Goal: Transaction & Acquisition: Obtain resource

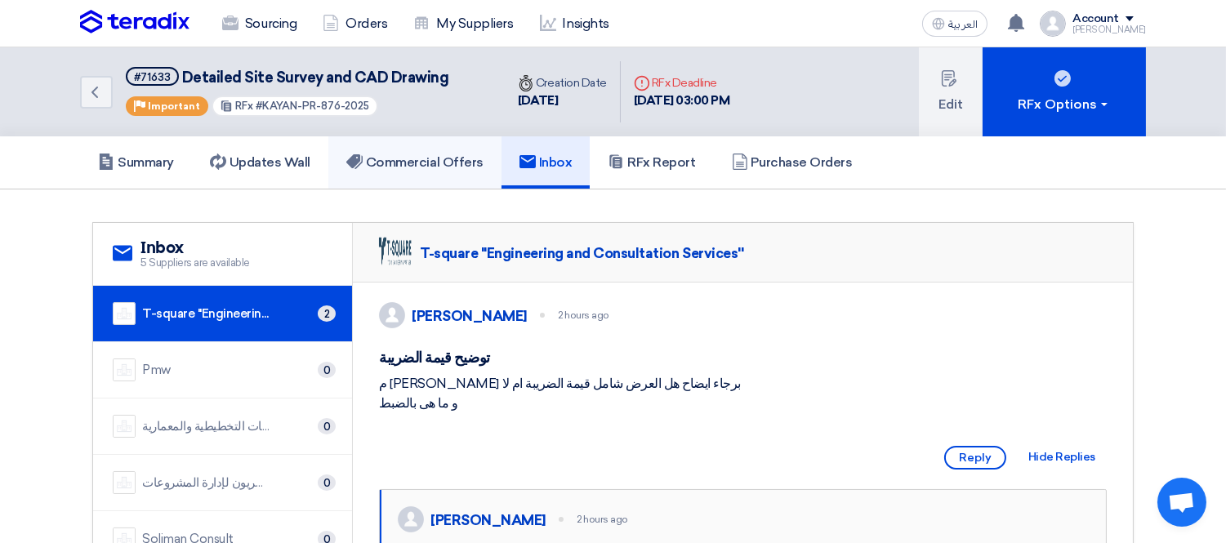
click at [414, 150] on link "Commercial Offers" at bounding box center [414, 162] width 173 height 52
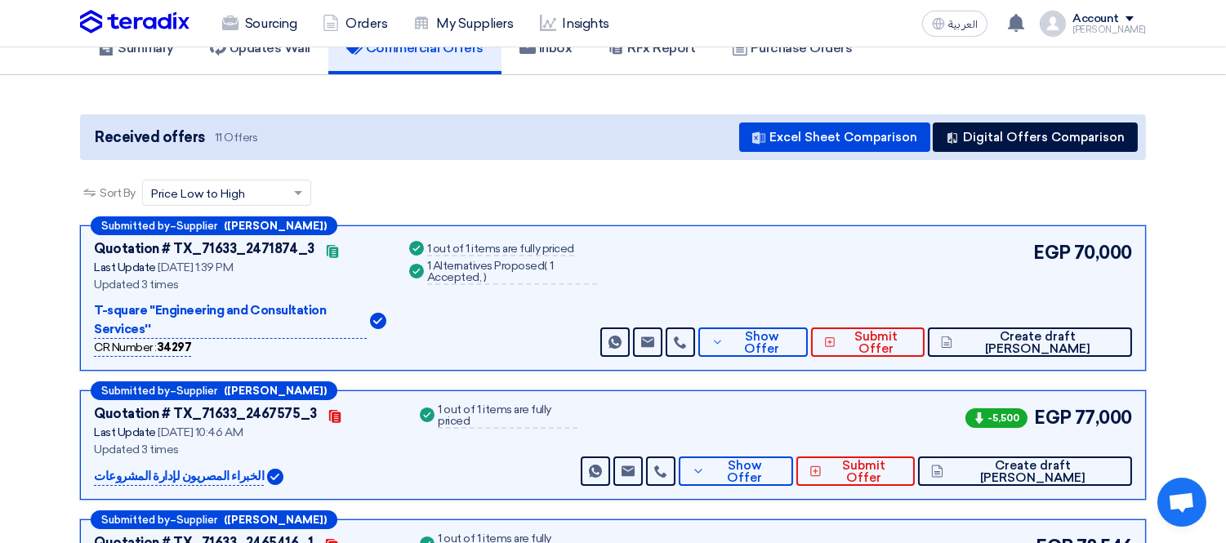
scroll to position [181, 0]
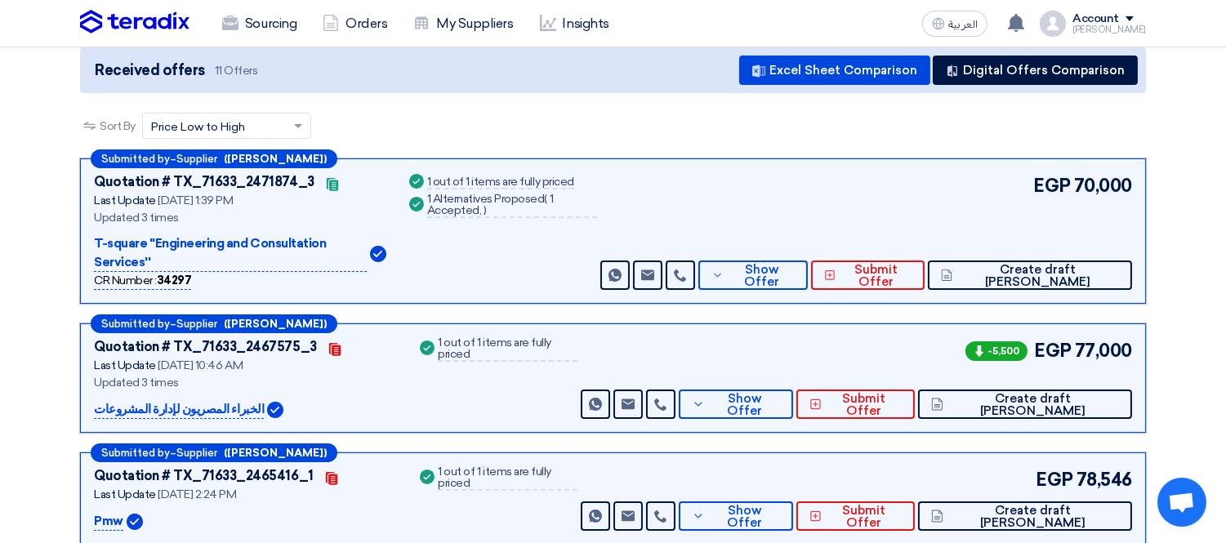
click at [128, 243] on p "T-square ''Engineering and Consultation Services''" at bounding box center [230, 253] width 273 height 38
copy div "T-square ''Engineering and Consultation Services''"
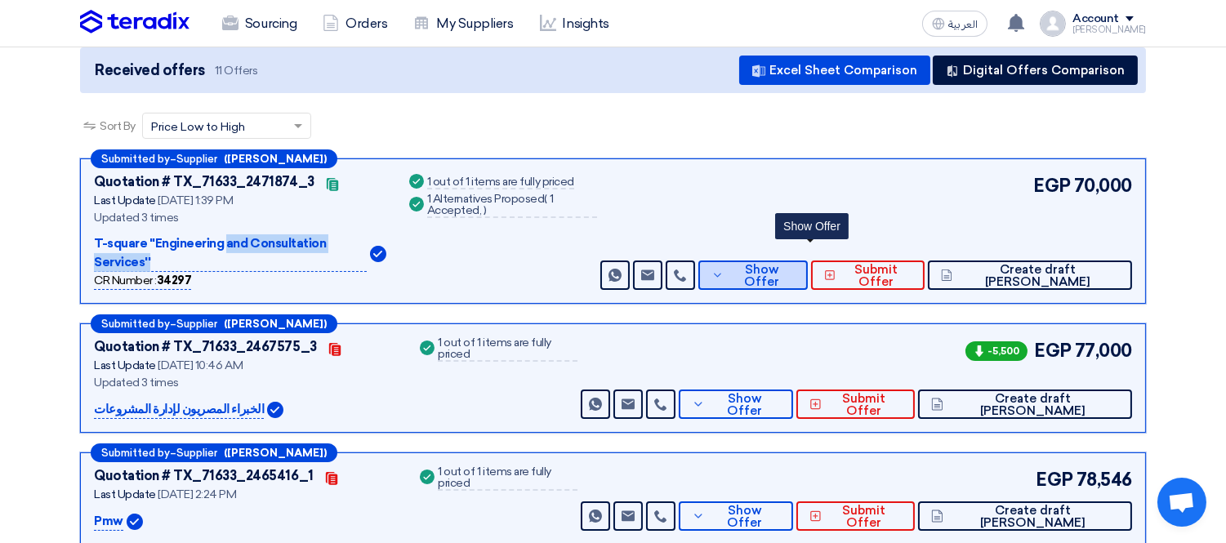
click at [795, 264] on span "Show Offer" at bounding box center [761, 276] width 67 height 25
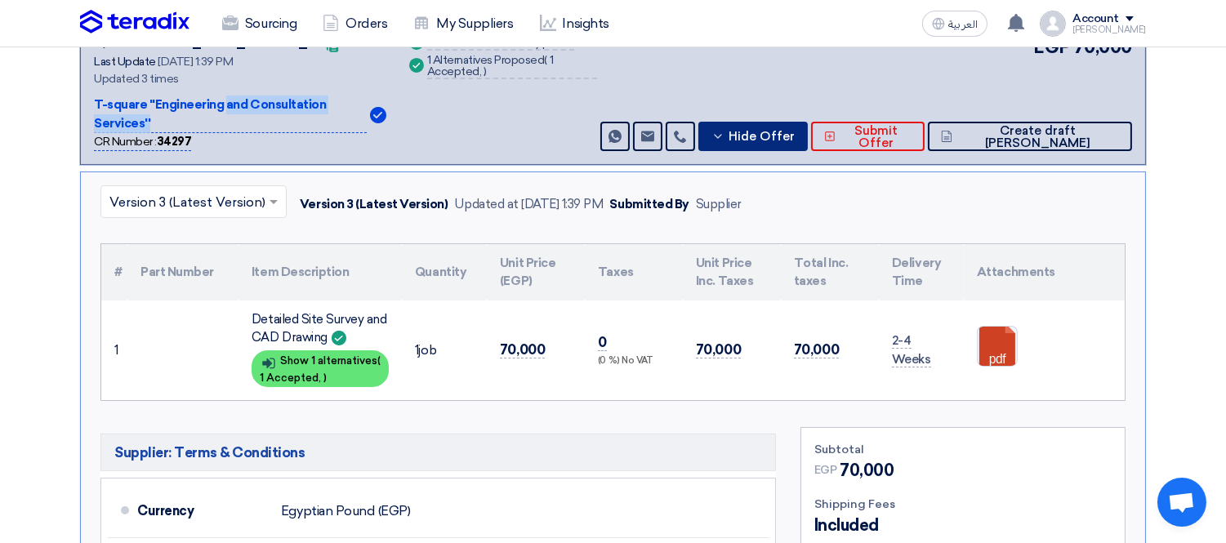
scroll to position [363, 0]
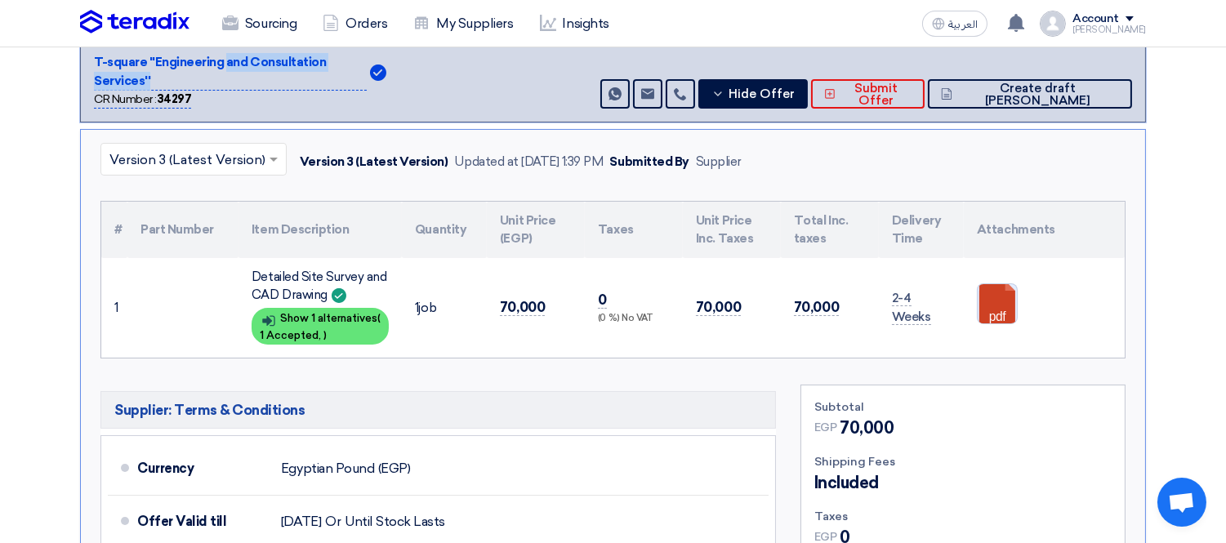
click at [993, 284] on link at bounding box center [1043, 333] width 131 height 98
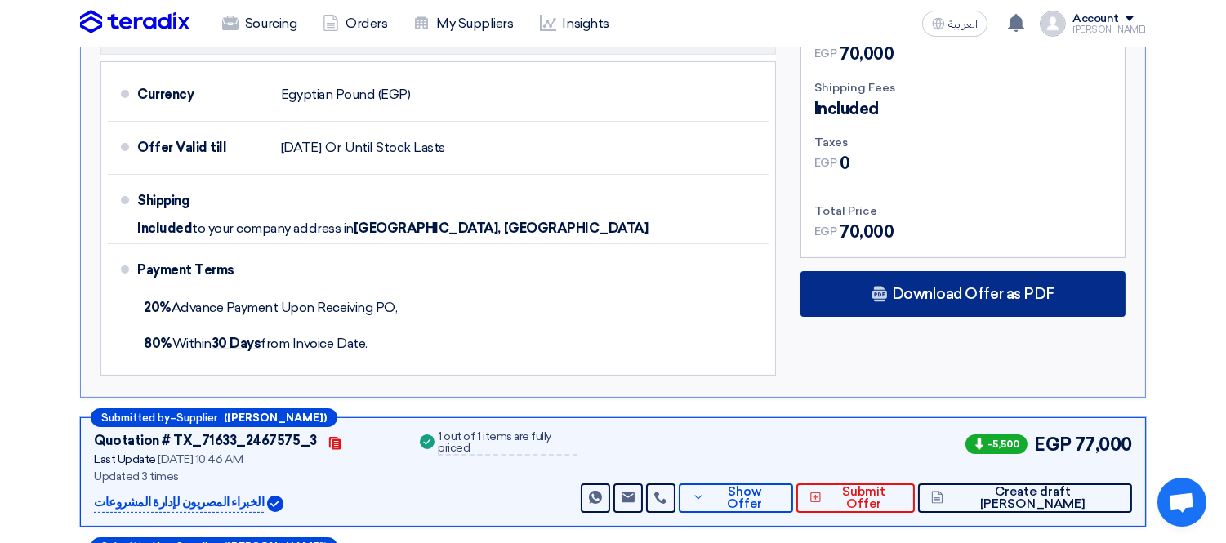
scroll to position [725, 0]
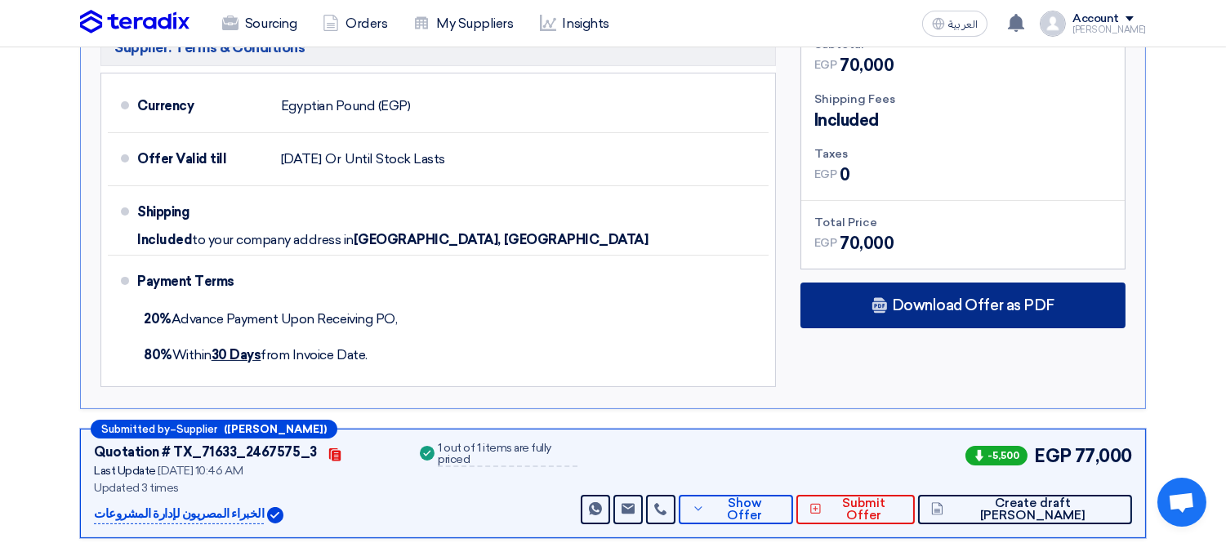
click at [958, 298] on span "Download Offer as PDF" at bounding box center [973, 305] width 163 height 15
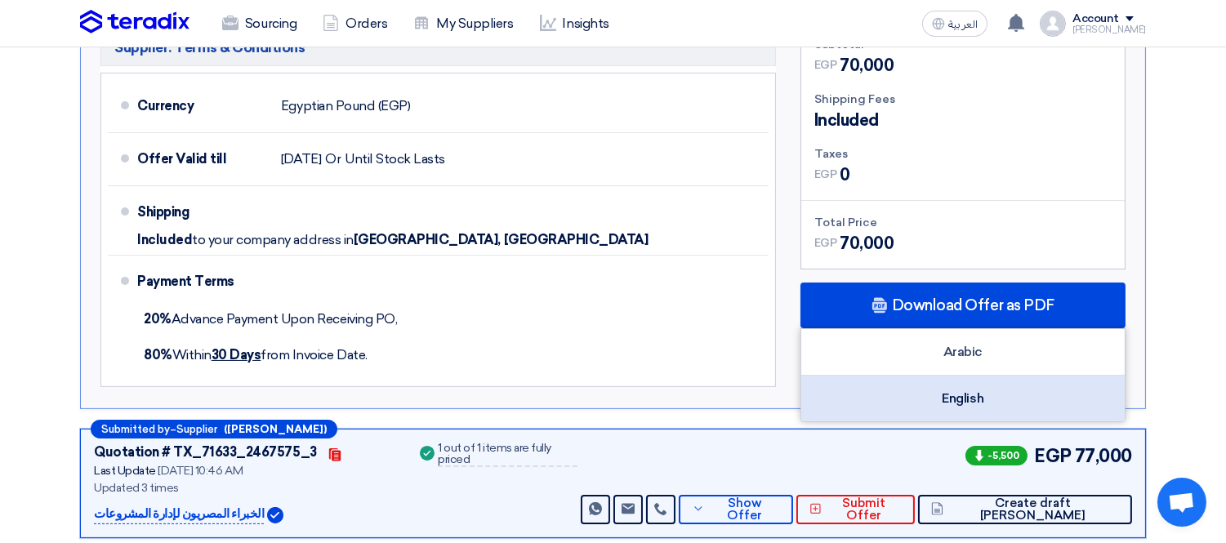
click at [880, 379] on div "English" at bounding box center [962, 399] width 323 height 46
click at [964, 376] on div "English" at bounding box center [962, 399] width 323 height 46
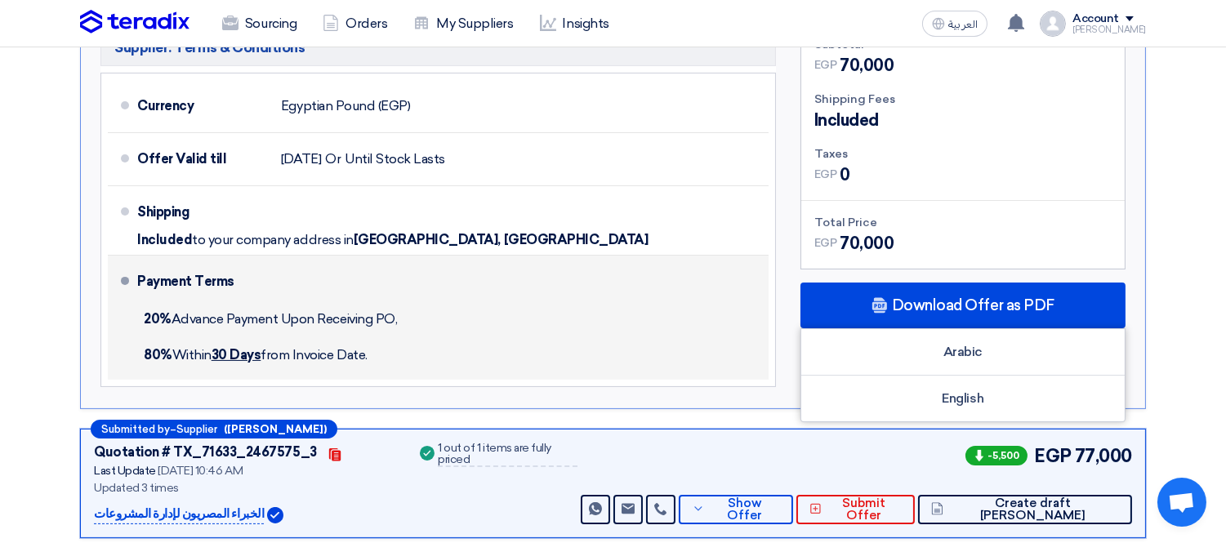
scroll to position [363, 0]
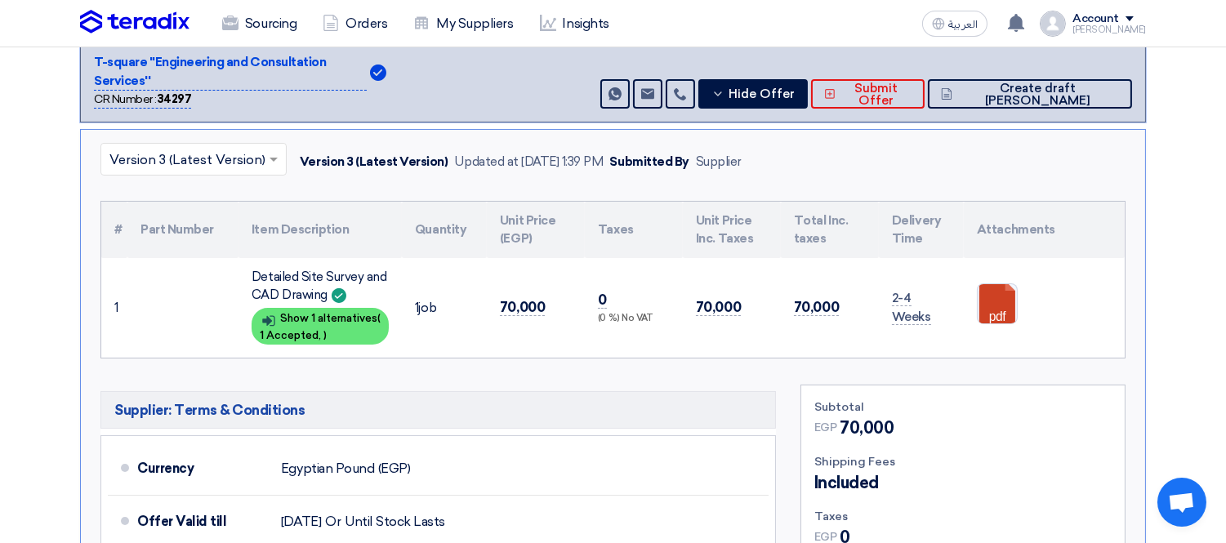
click at [113, 59] on p "T-square ''Engineering and Consultation Services''" at bounding box center [230, 72] width 273 height 38
copy div "T-square ''Engineering and Consultation Services''"
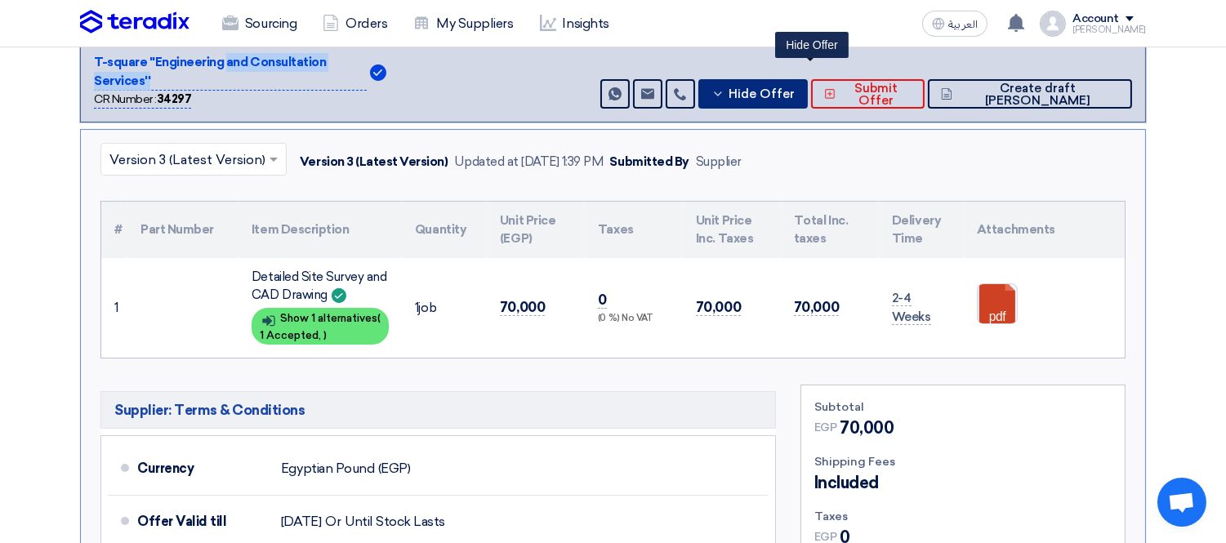
click at [795, 88] on span "Hide Offer" at bounding box center [761, 94] width 66 height 12
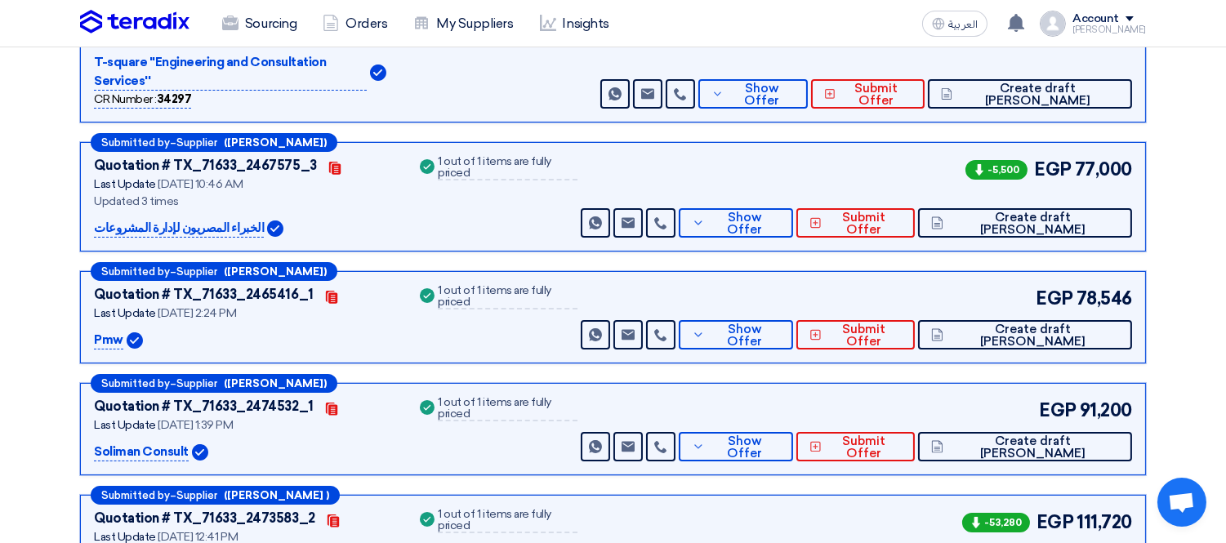
click at [136, 219] on p "الخبراء المصريون لإدارة المشروعات" at bounding box center [179, 229] width 170 height 20
copy div "الخبراء المصريون لإدارة المشروعات"
click at [780, 212] on span "Show Offer" at bounding box center [744, 224] width 71 height 25
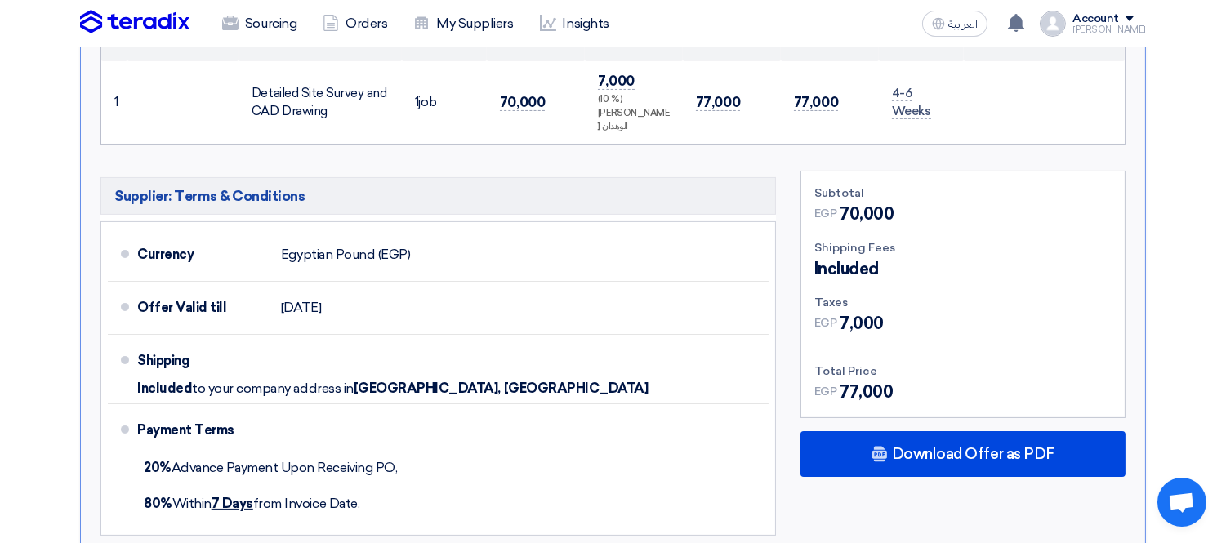
scroll to position [725, 0]
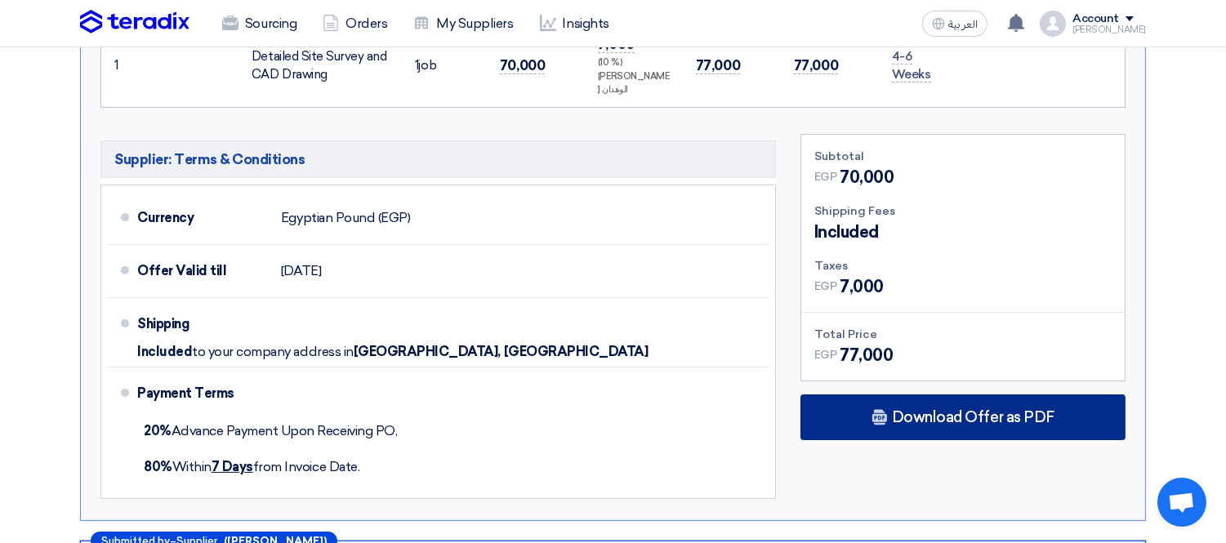
click at [907, 410] on span "Download Offer as PDF" at bounding box center [973, 417] width 163 height 15
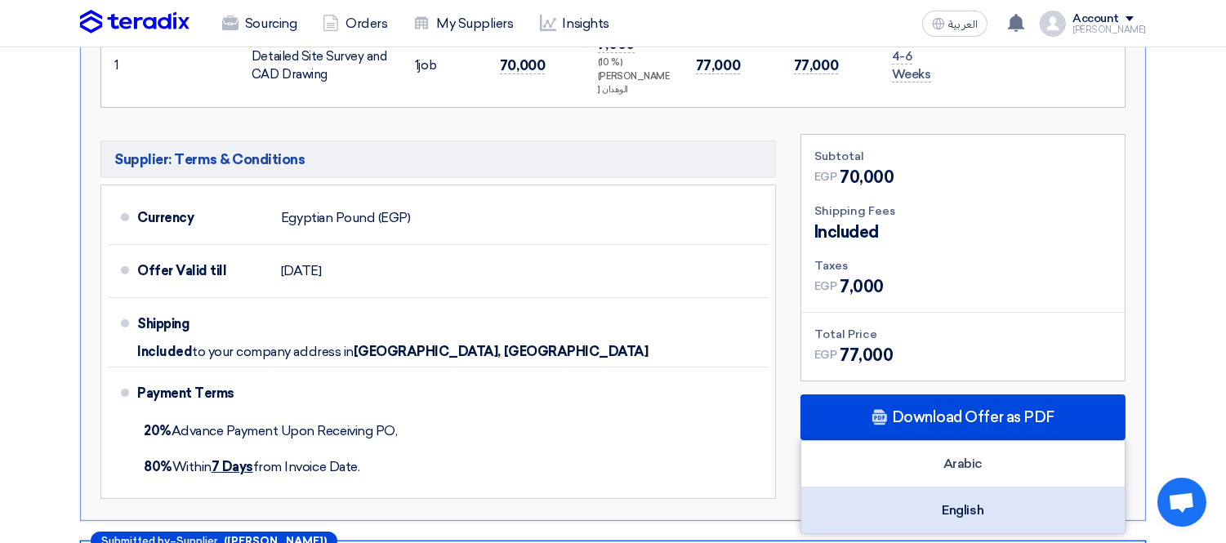
click at [941, 488] on div "English" at bounding box center [962, 511] width 323 height 46
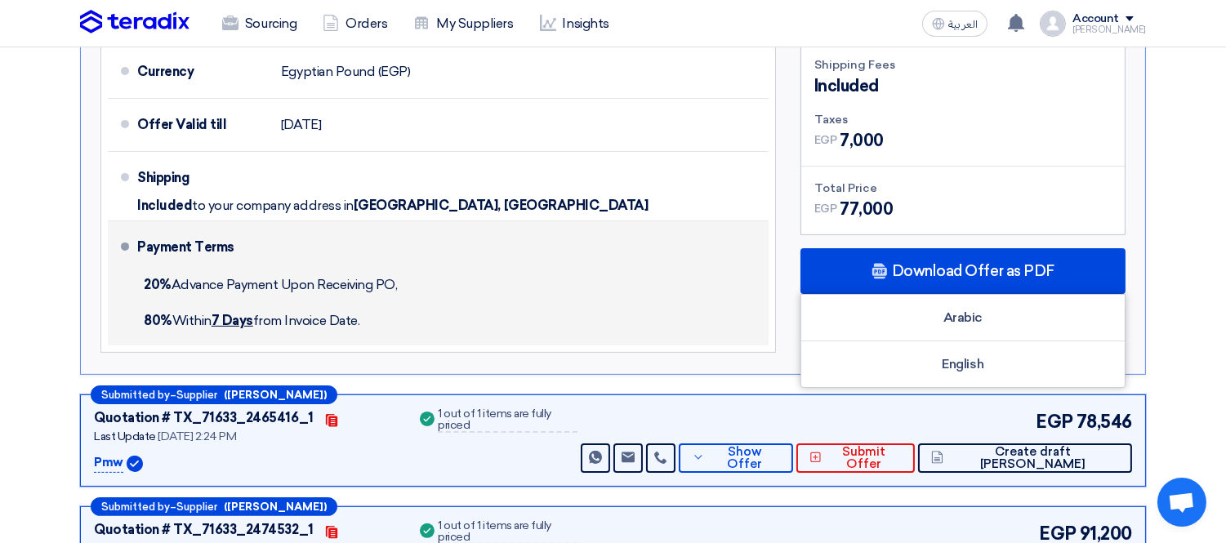
scroll to position [907, 0]
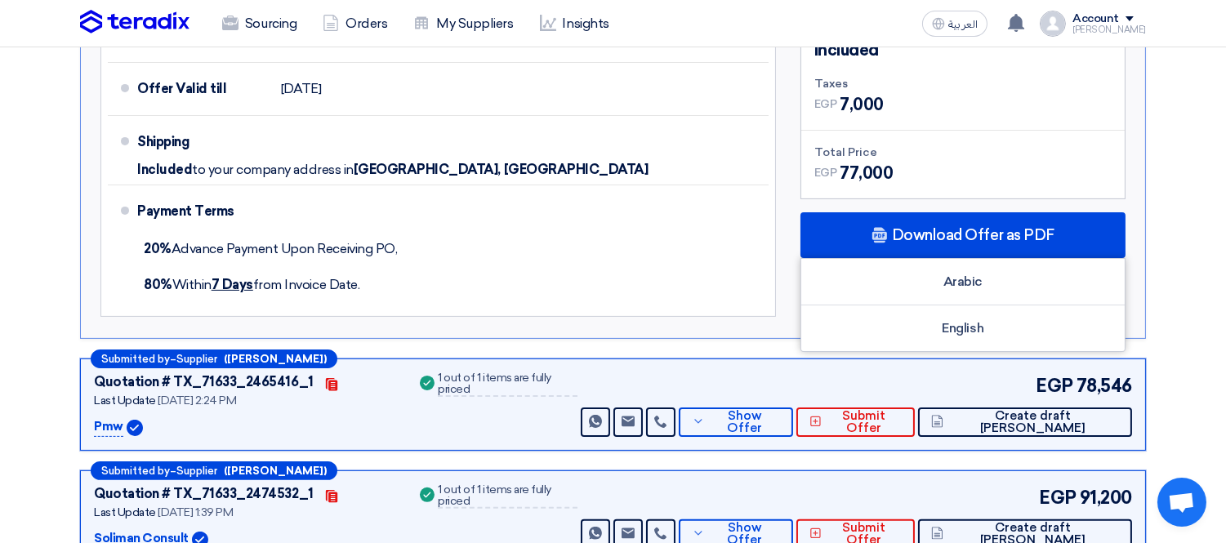
click at [109, 417] on p "Pmw" at bounding box center [108, 427] width 29 height 20
copy p "Pmw"
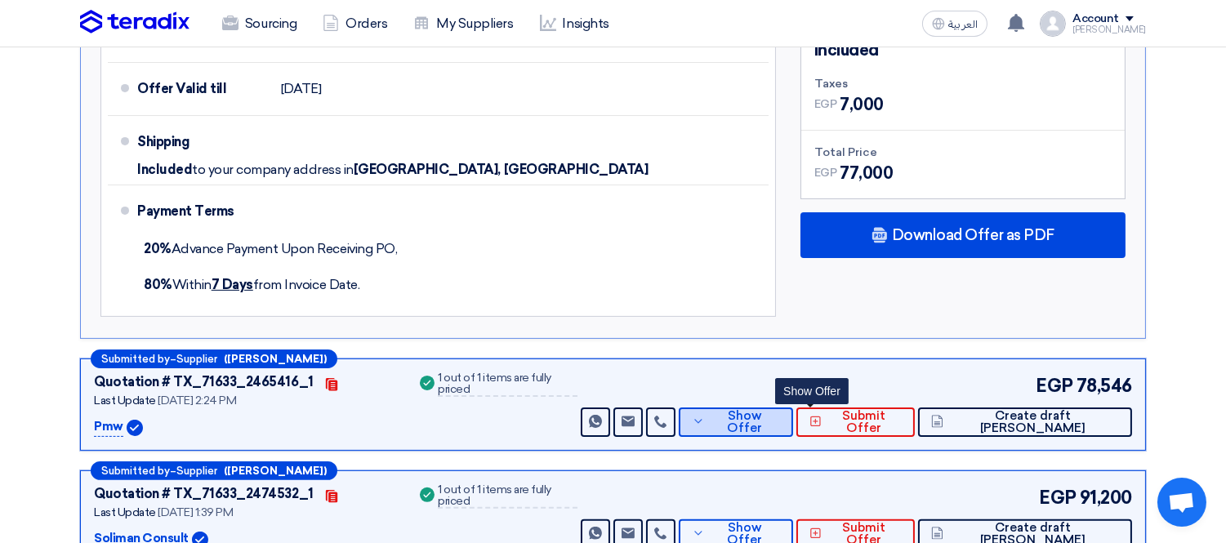
click at [780, 410] on span "Show Offer" at bounding box center [744, 422] width 71 height 25
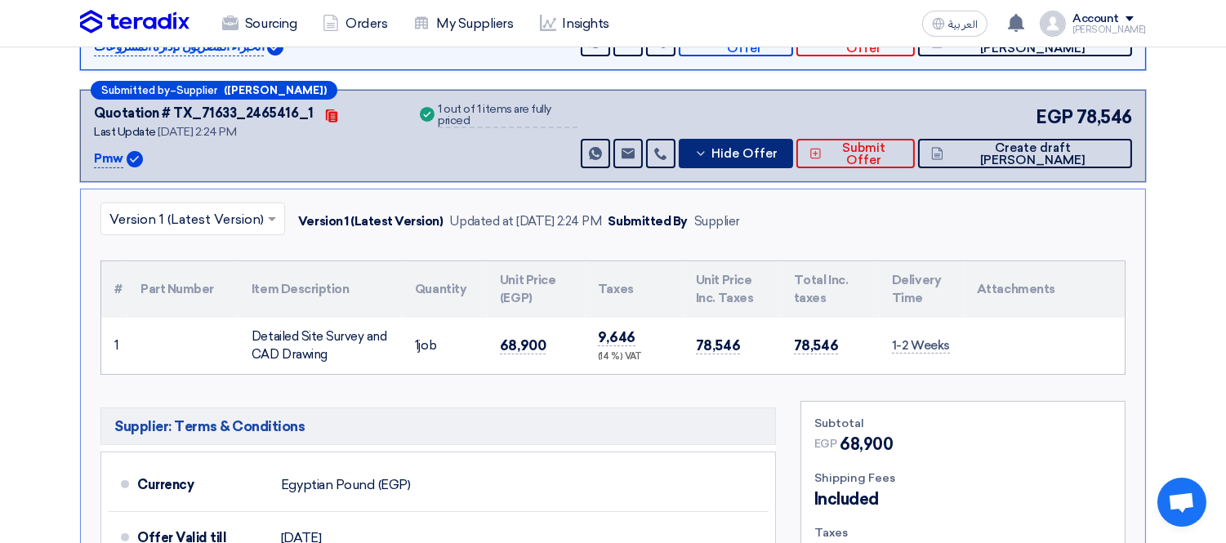
scroll to position [725, 0]
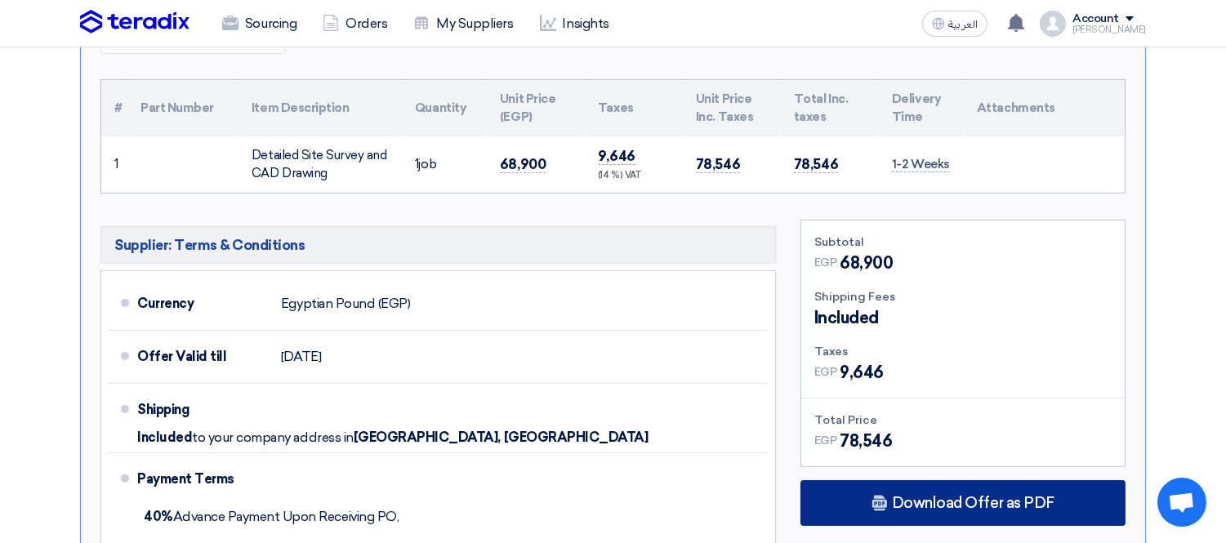
click at [937, 496] on span "Download Offer as PDF" at bounding box center [973, 503] width 163 height 15
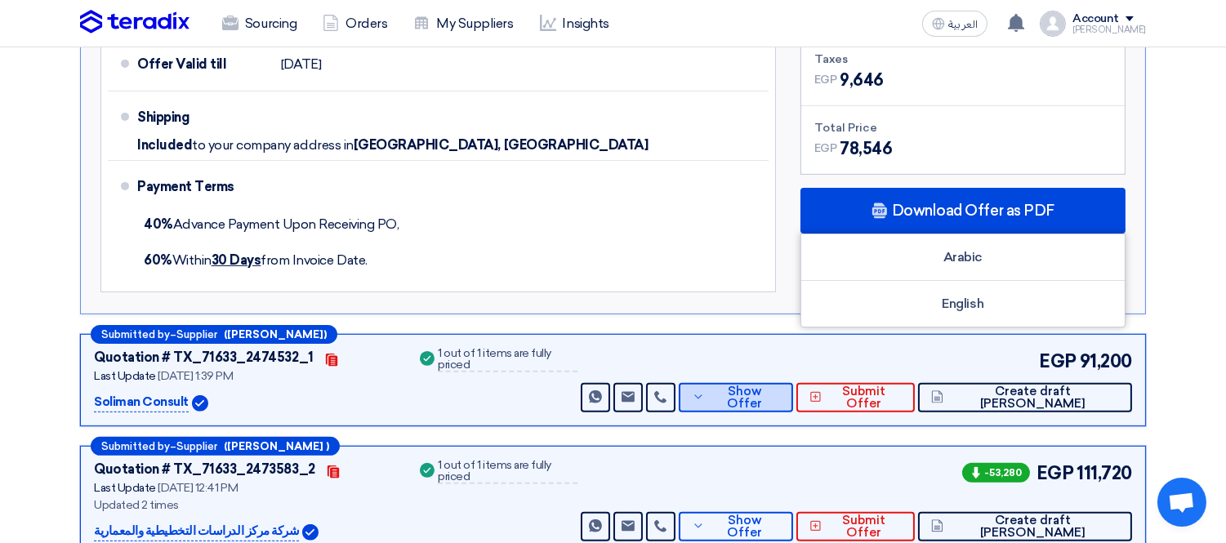
scroll to position [1089, 0]
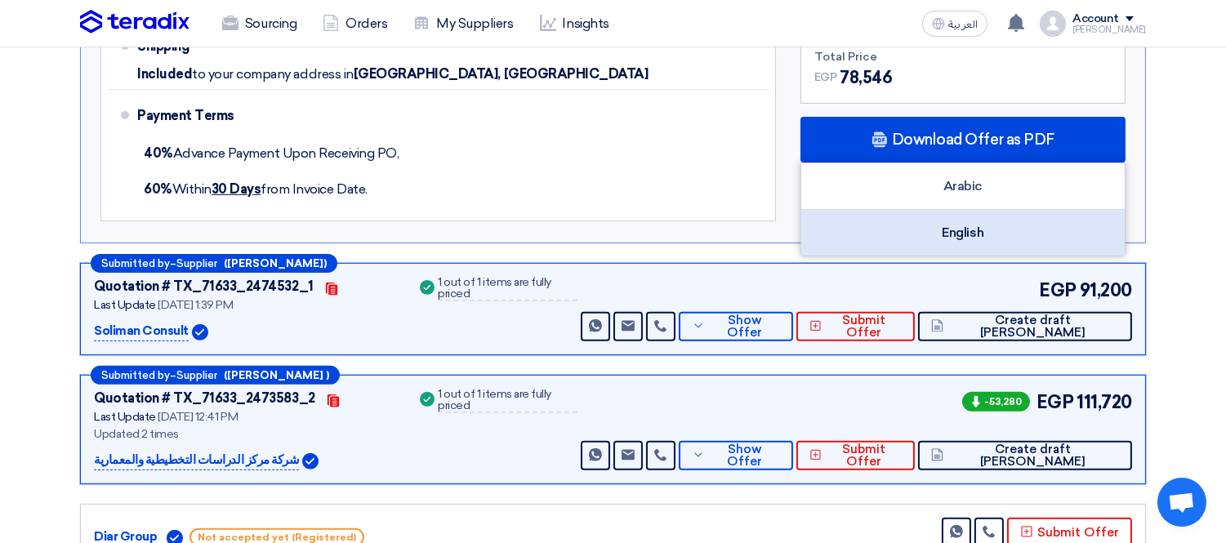
click at [867, 210] on div "English" at bounding box center [962, 233] width 323 height 46
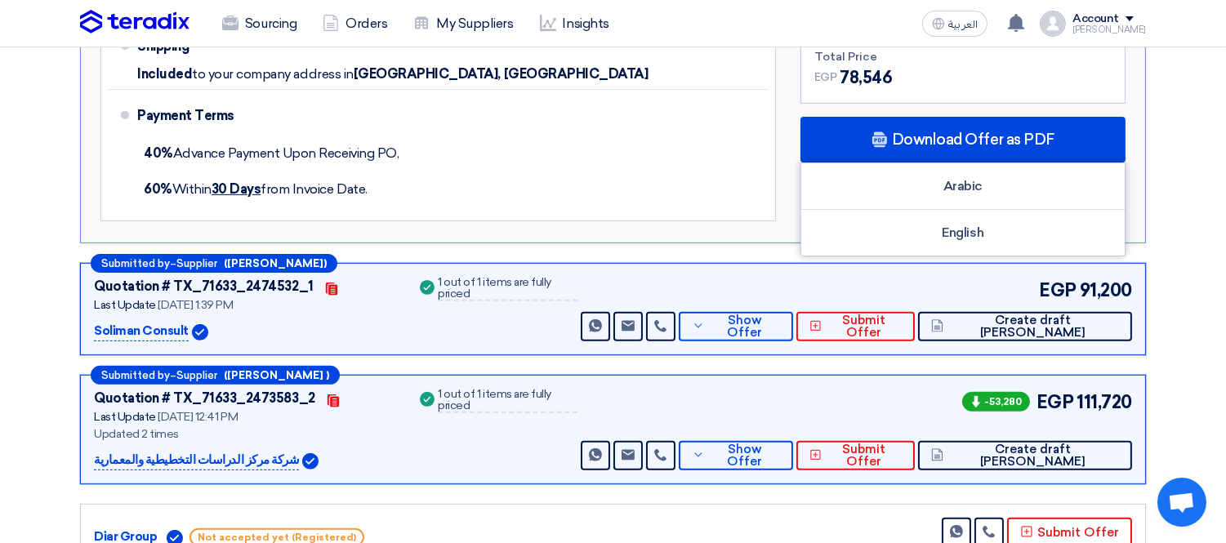
click at [121, 322] on p "Soliman Consult" at bounding box center [141, 332] width 95 height 20
copy div "Soliman Consult"
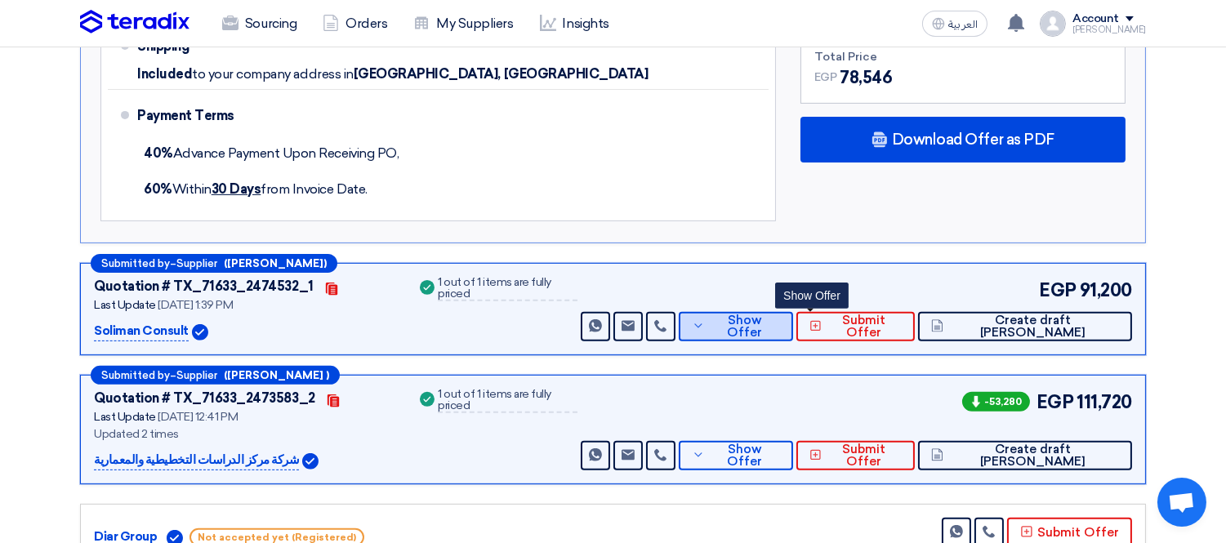
click at [780, 314] on span "Show Offer" at bounding box center [744, 326] width 71 height 25
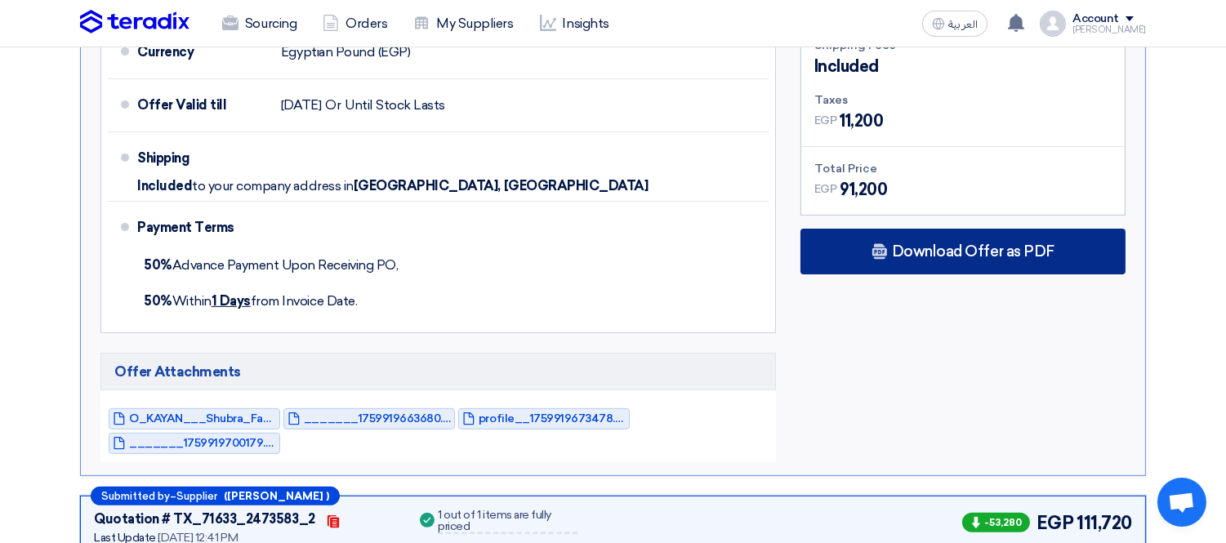
click at [920, 244] on span "Download Offer as PDF" at bounding box center [973, 251] width 163 height 15
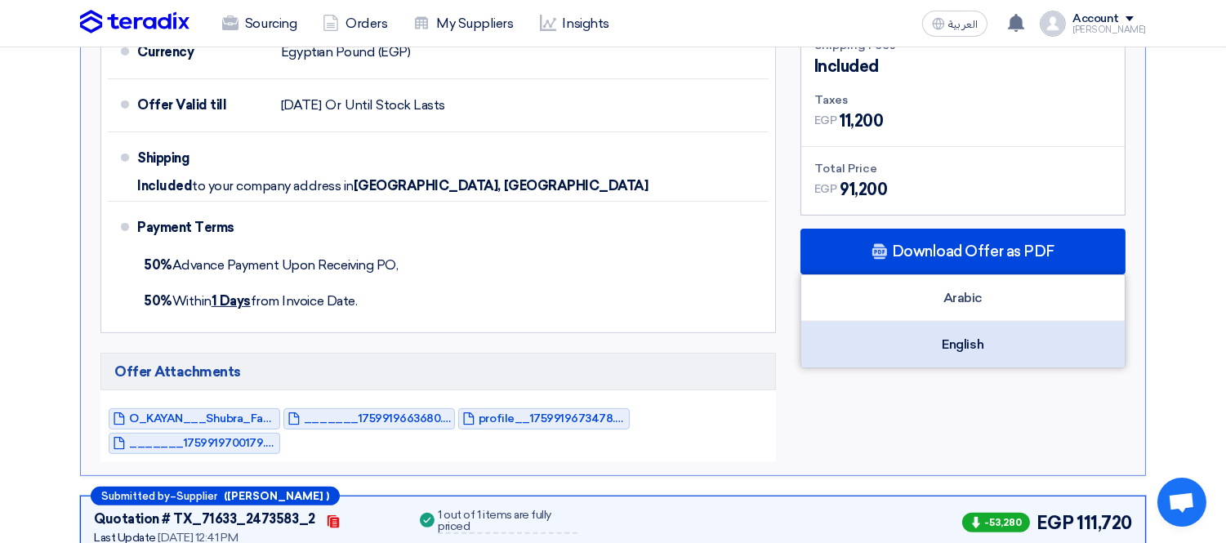
click at [924, 322] on div "English" at bounding box center [962, 345] width 323 height 46
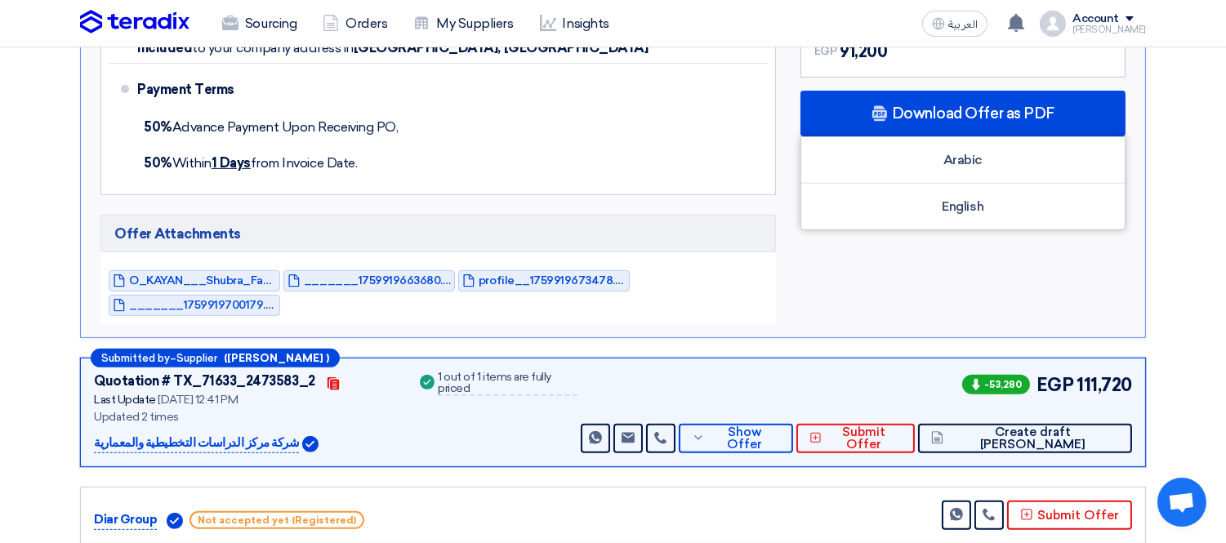
scroll to position [1270, 0]
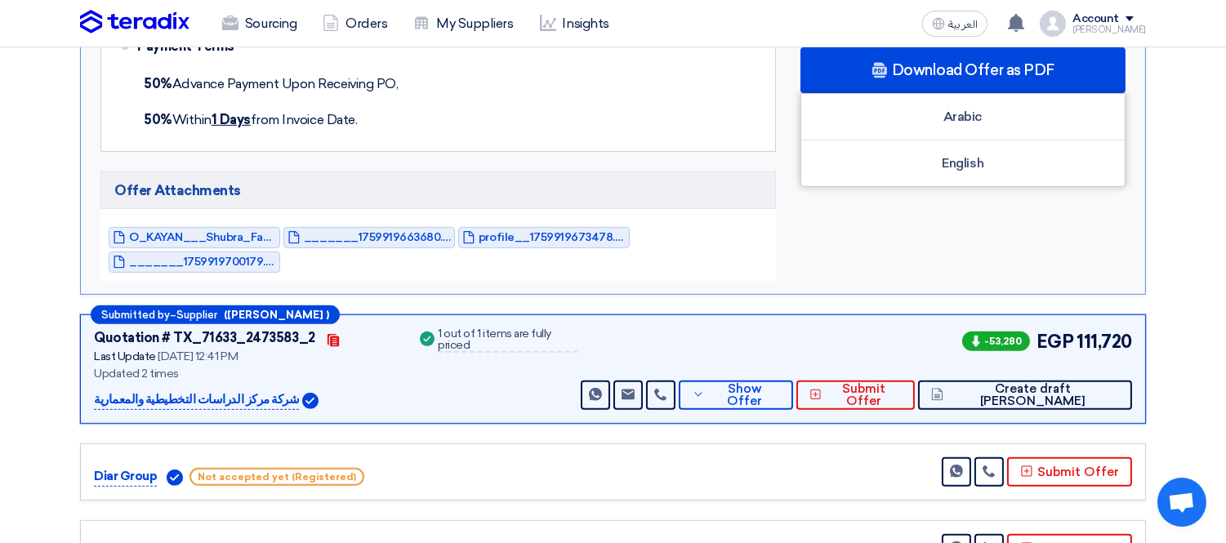
click at [168, 390] on p "شركة مركز الدراسات التخطيطية والمعمارية" at bounding box center [196, 400] width 205 height 20
copy div "شركة مركز الدراسات التخطيطية والمعمارية"
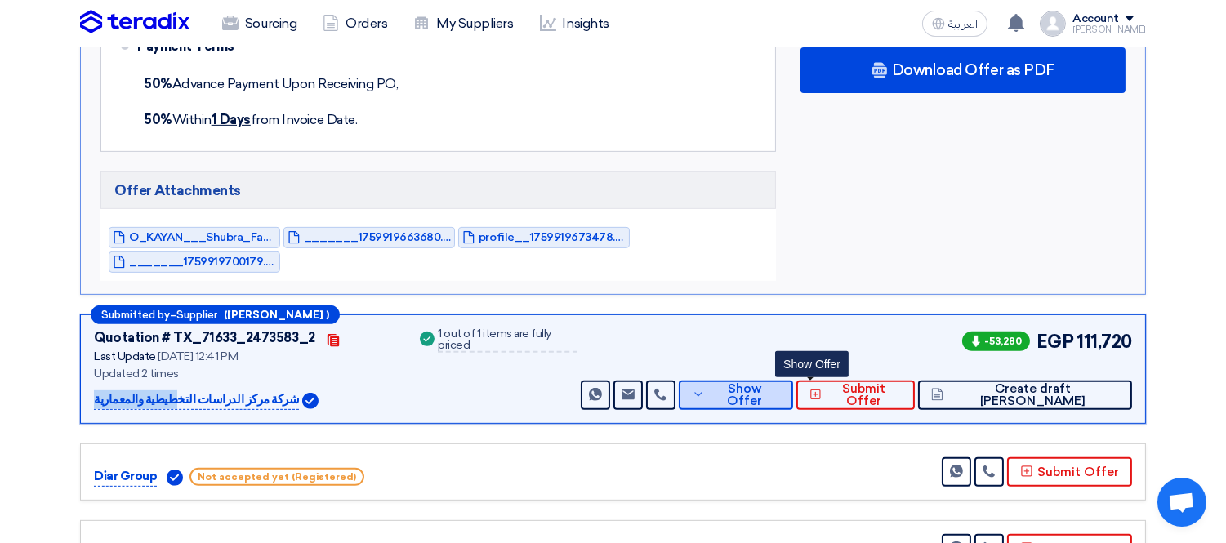
click at [793, 381] on button "Show Offer" at bounding box center [736, 395] width 114 height 29
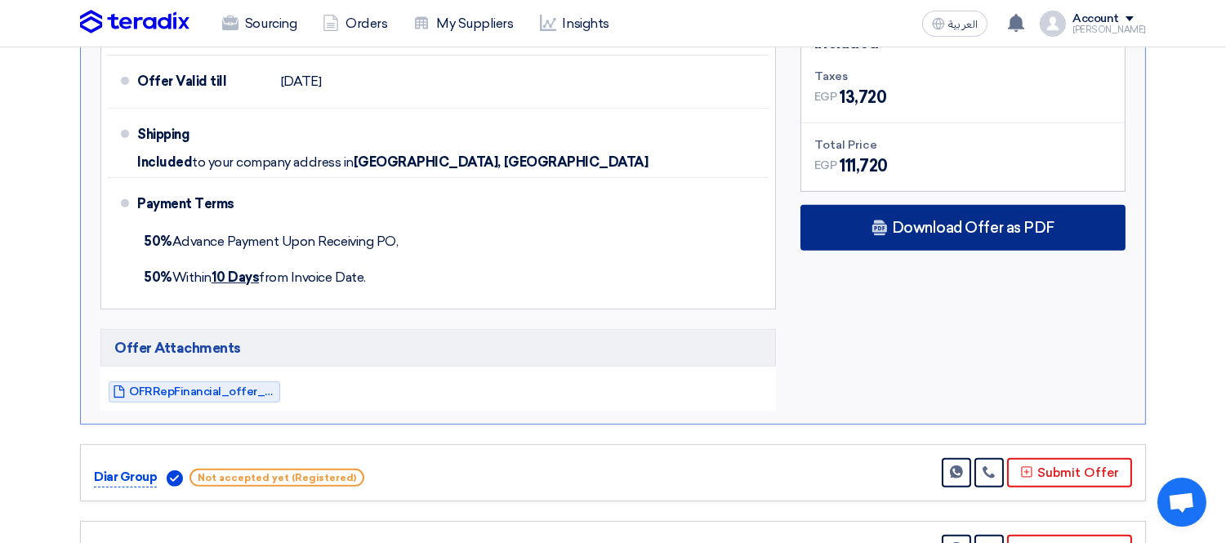
click at [959, 221] on span "Download Offer as PDF" at bounding box center [973, 228] width 163 height 15
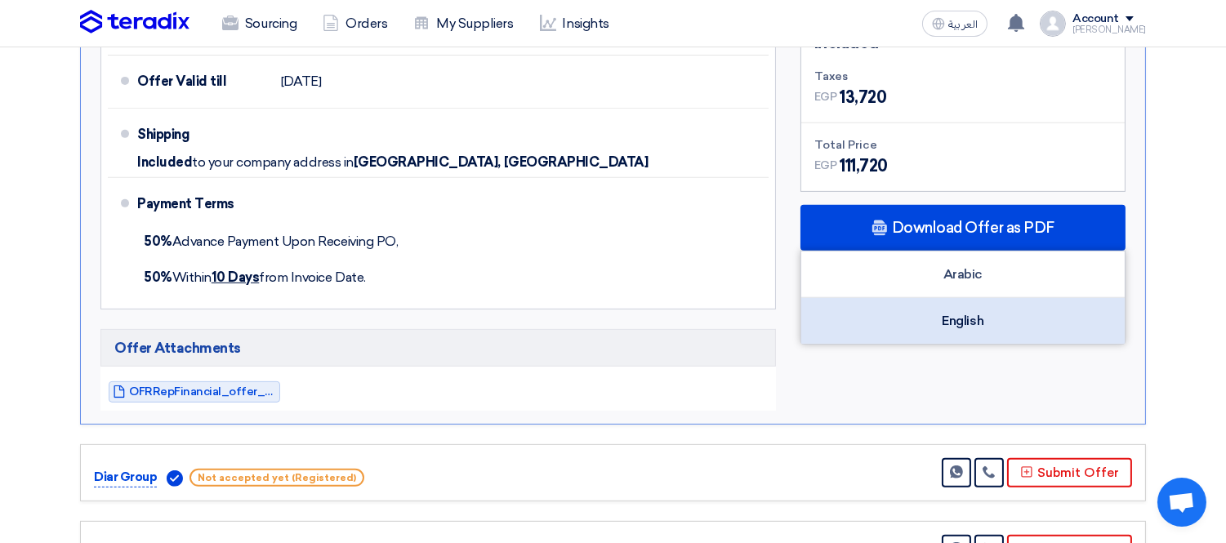
click at [902, 299] on div "English" at bounding box center [962, 321] width 323 height 46
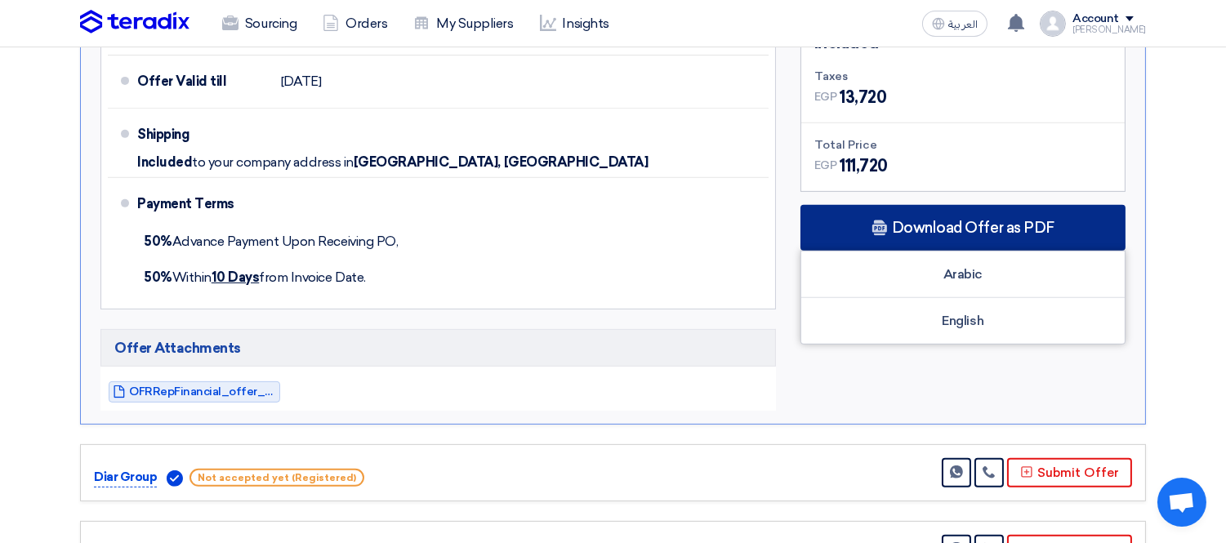
click at [884, 221] on use at bounding box center [879, 229] width 15 height 16
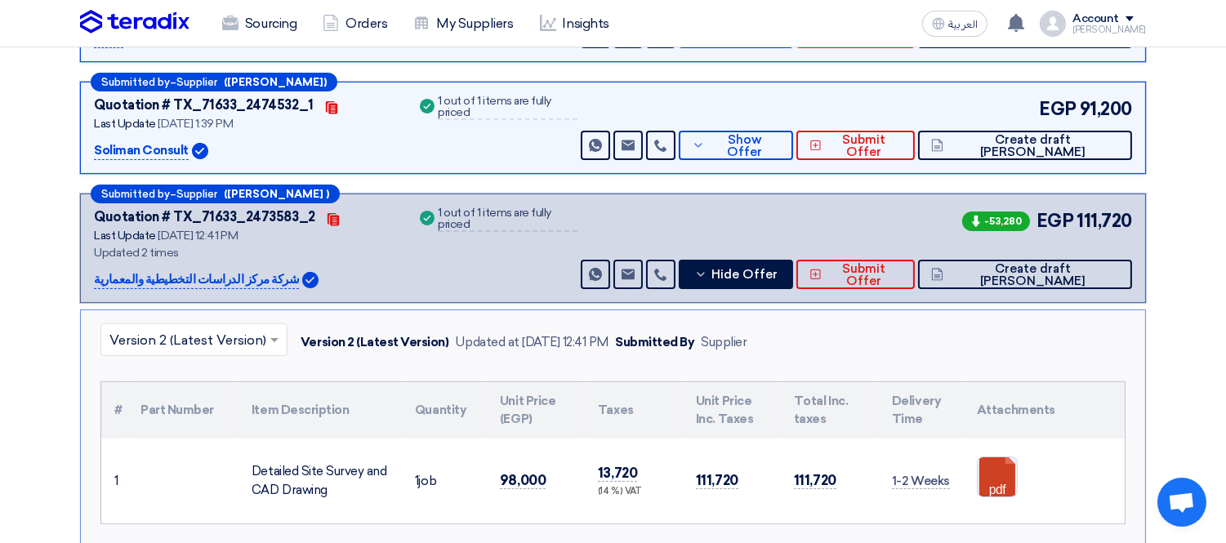
scroll to position [725, 0]
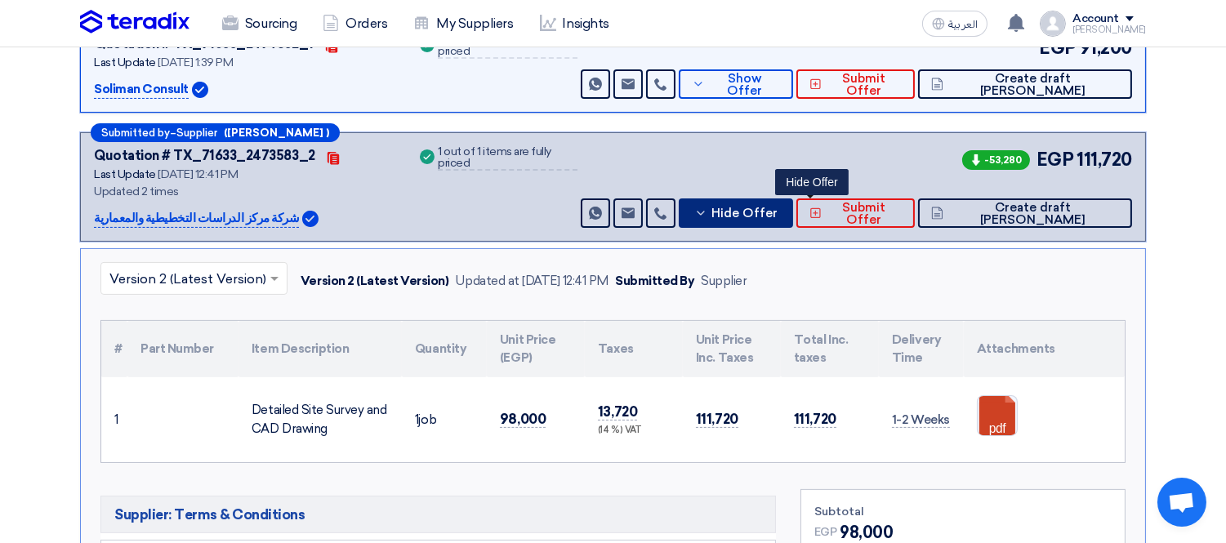
click at [777, 207] on span "Hide Offer" at bounding box center [744, 213] width 66 height 12
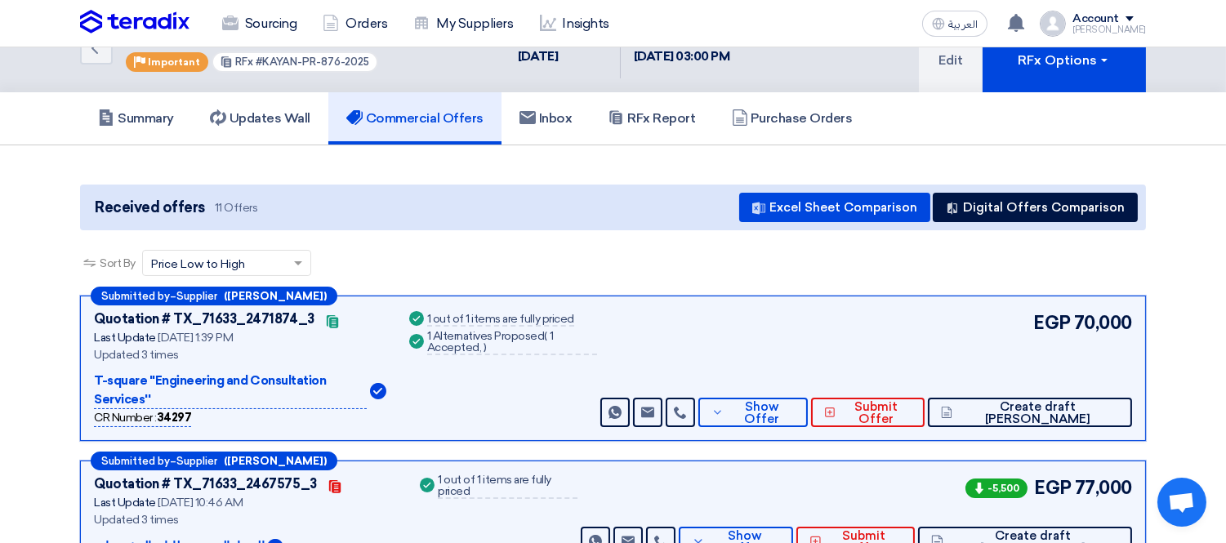
scroll to position [0, 0]
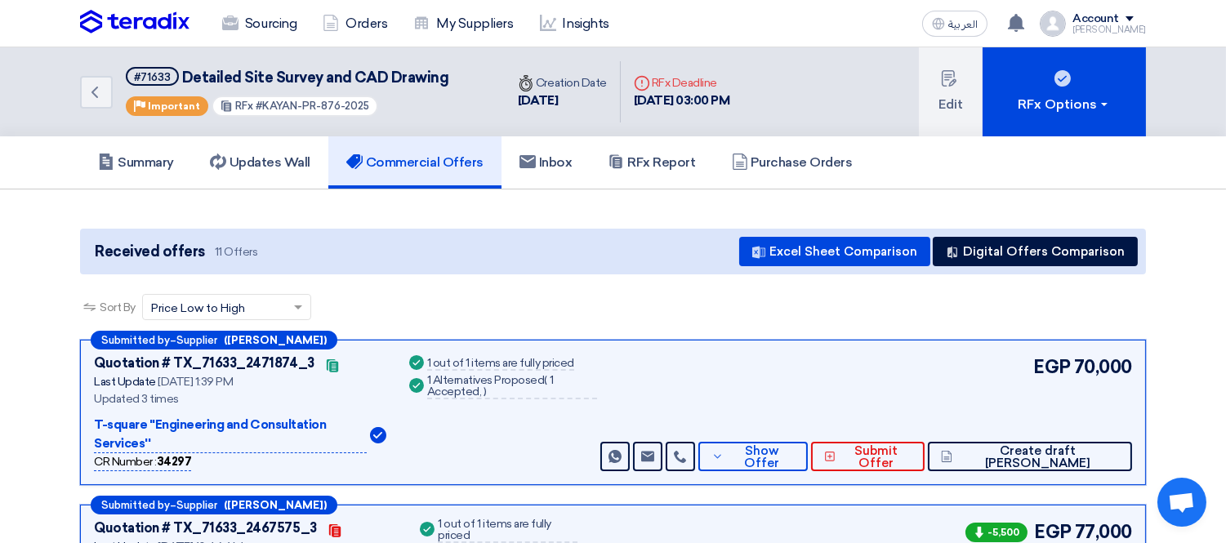
drag, startPoint x: 257, startPoint y: 102, endPoint x: 384, endPoint y: 106, distance: 126.6
click at [384, 106] on div "#71633 Detailed Site Survey and CAD Drawing Priority Important RFx #KAYAN-PR-87…" at bounding box center [287, 92] width 323 height 50
copy span "KAYAN-PR-876-2025"
drag, startPoint x: 93, startPoint y: 421, endPoint x: 374, endPoint y: 417, distance: 281.0
click at [374, 417] on div "T-square ''Engineering and Consultation Services''" at bounding box center [240, 435] width 292 height 38
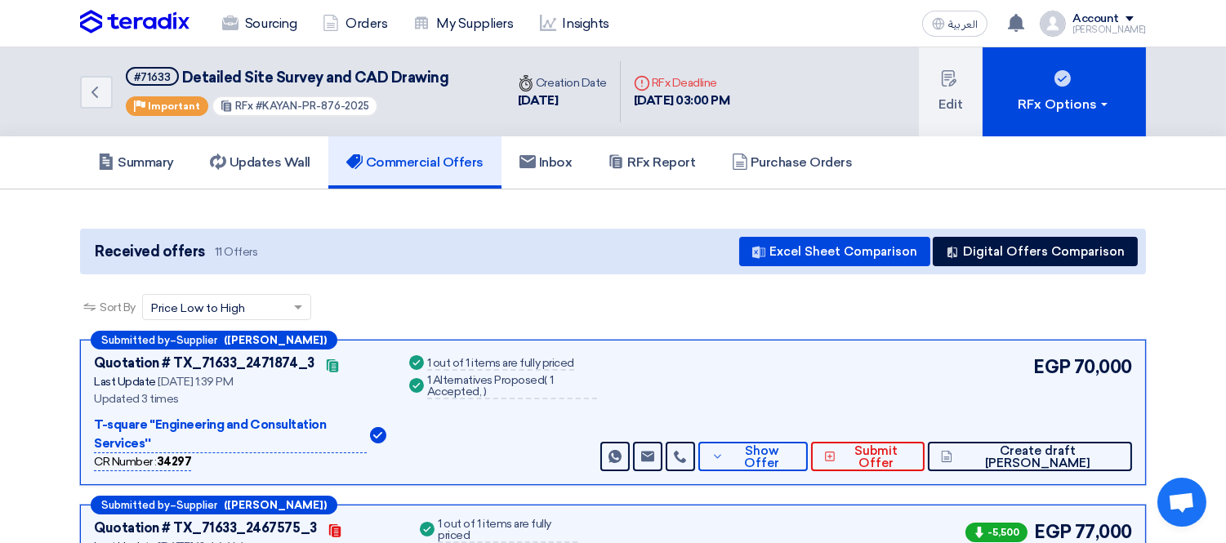
click at [299, 398] on div "Updated 3 times" at bounding box center [240, 398] width 292 height 17
click at [98, 427] on p "T-square ''Engineering and Consultation Services''" at bounding box center [230, 435] width 273 height 38
drag, startPoint x: 95, startPoint y: 420, endPoint x: 381, endPoint y: 430, distance: 286.8
click at [381, 430] on div "T-square ''Engineering and Consultation Services''" at bounding box center [240, 435] width 292 height 38
copy div "T-square ''Engineering and Consultation Services''"
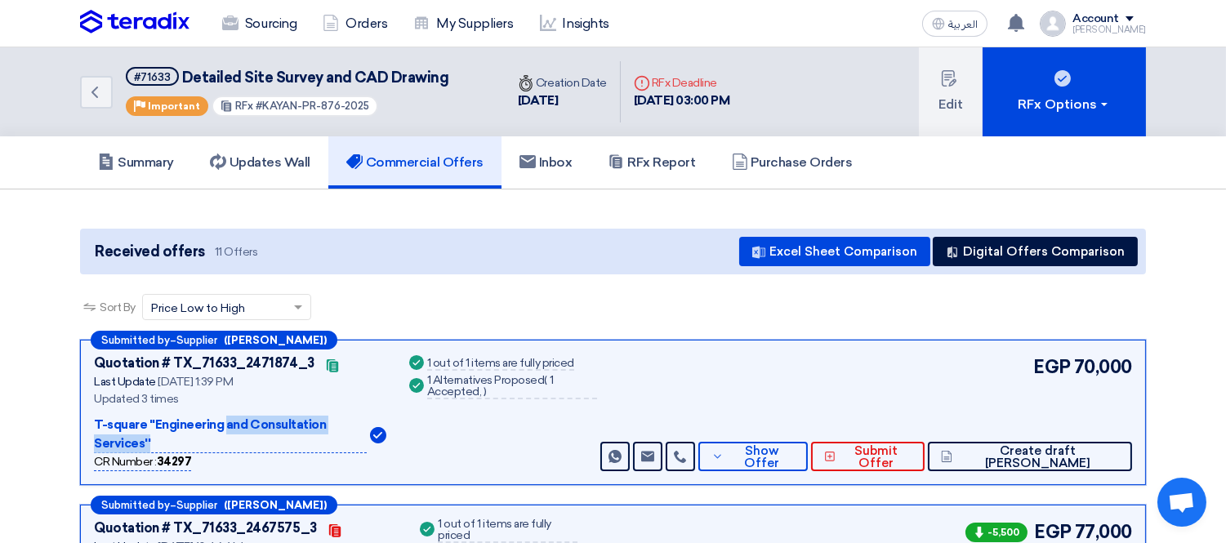
click at [194, 411] on div "Quotation # TX_71633_2471874_3 Contacts Last Update [DATE] 1:39 PM Updated 3 ti…" at bounding box center [240, 413] width 292 height 118
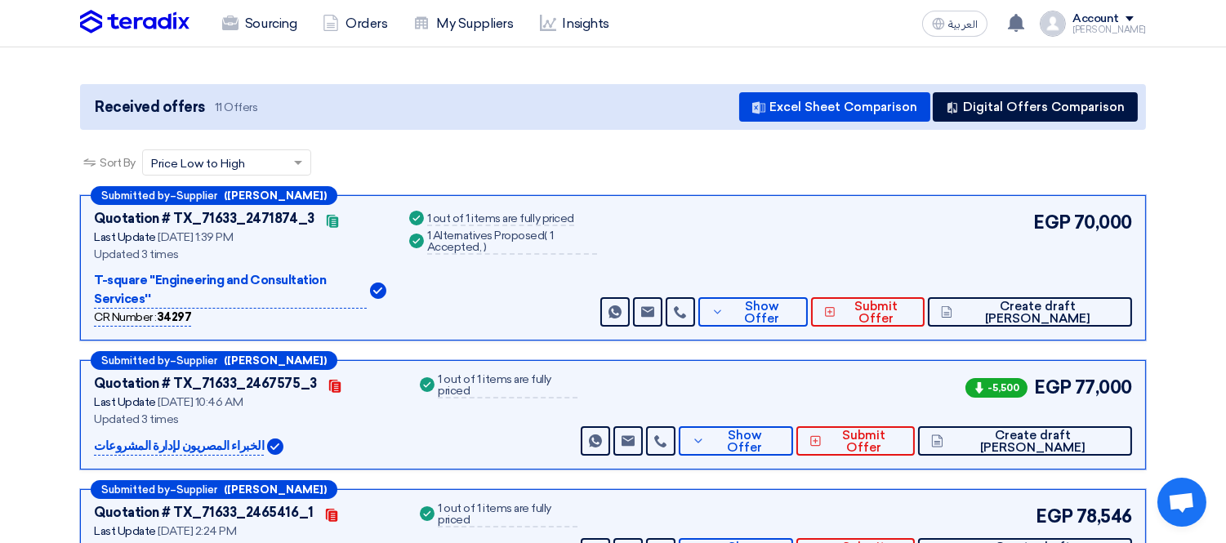
scroll to position [181, 0]
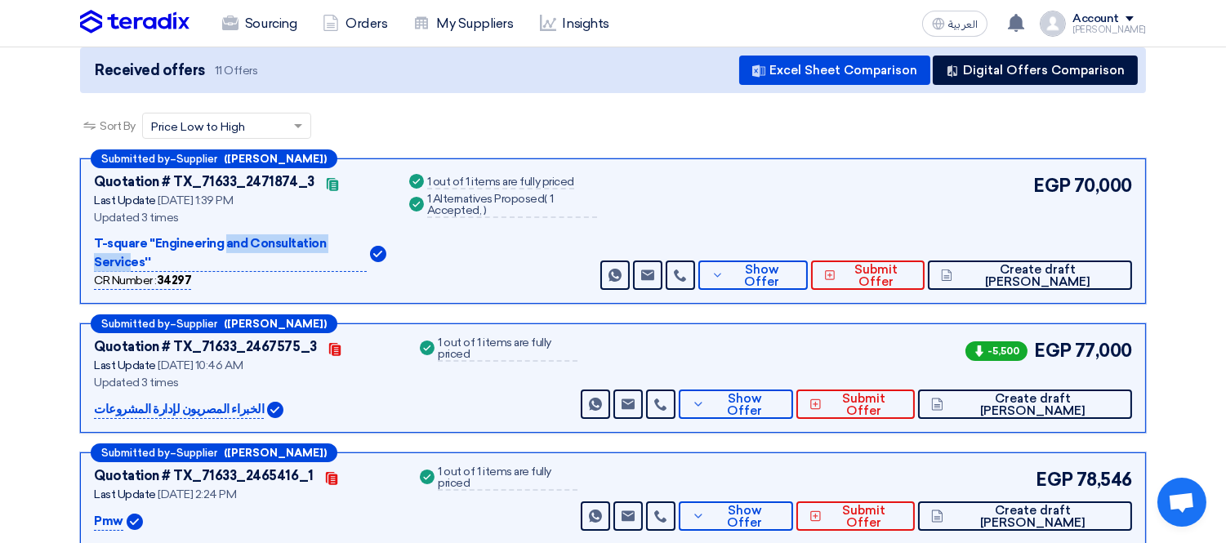
drag, startPoint x: 95, startPoint y: 238, endPoint x: 221, endPoint y: 247, distance: 126.1
click at [221, 247] on p "T-square ''Engineering and Consultation Services''" at bounding box center [230, 253] width 273 height 38
copy p "T-square ''Engineering"
click at [95, 400] on p "الخبراء المصريون لإدارة المشروعات" at bounding box center [179, 410] width 170 height 20
click at [109, 400] on p "الخبراء المصريون لإدارة المشروعات" at bounding box center [179, 410] width 170 height 20
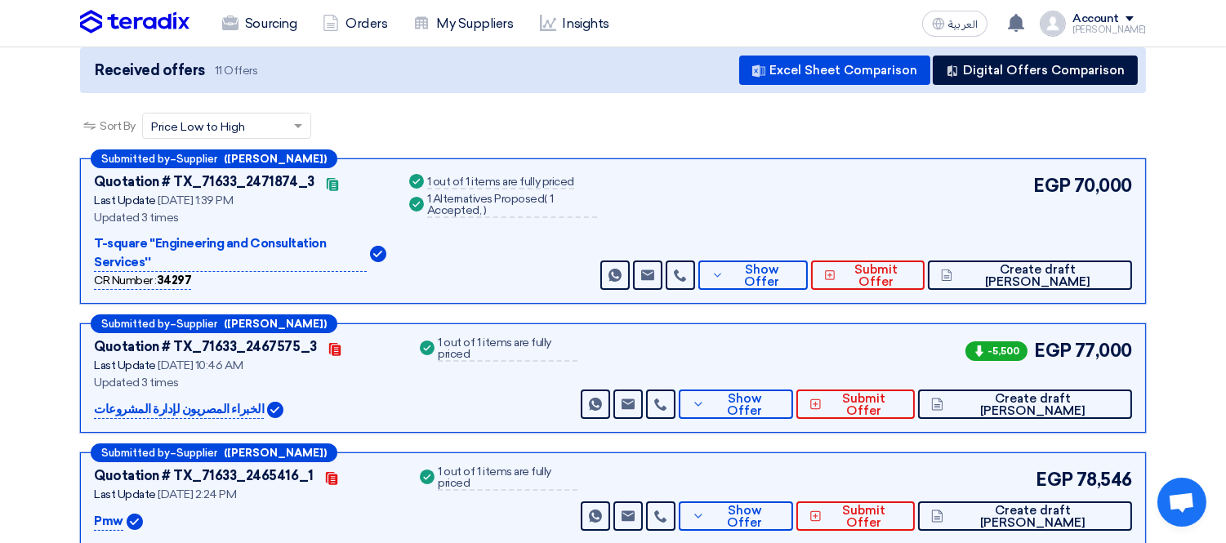
click at [109, 400] on p "الخبراء المصريون لإدارة المشروعات" at bounding box center [179, 410] width 170 height 20
copy div "الخبراء المصريون لإدارة المشروعات"
click at [108, 512] on p "Pmw" at bounding box center [108, 522] width 29 height 20
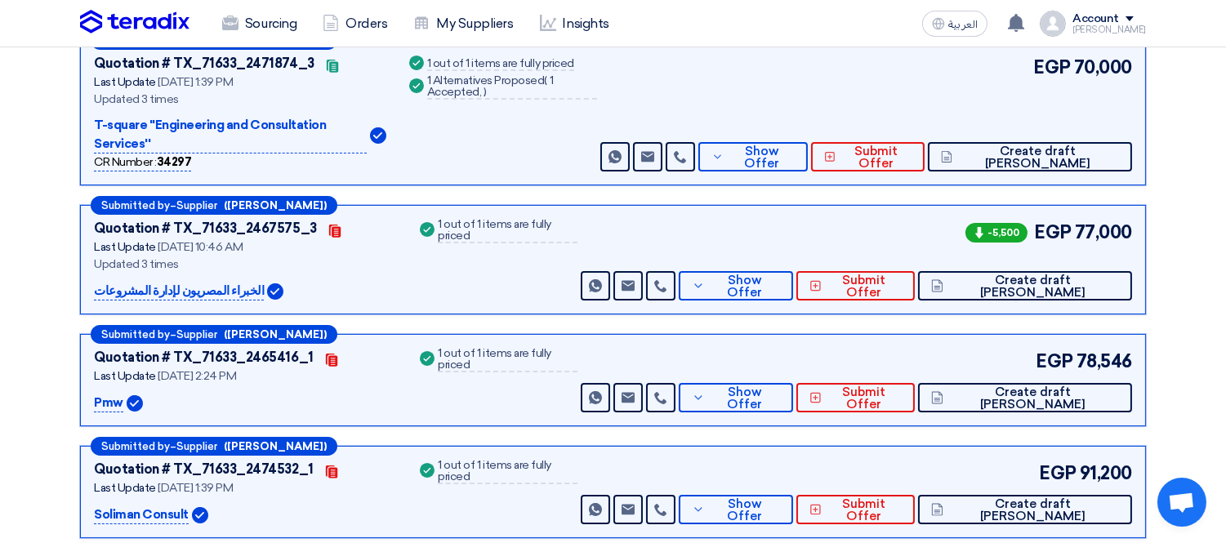
scroll to position [363, 0]
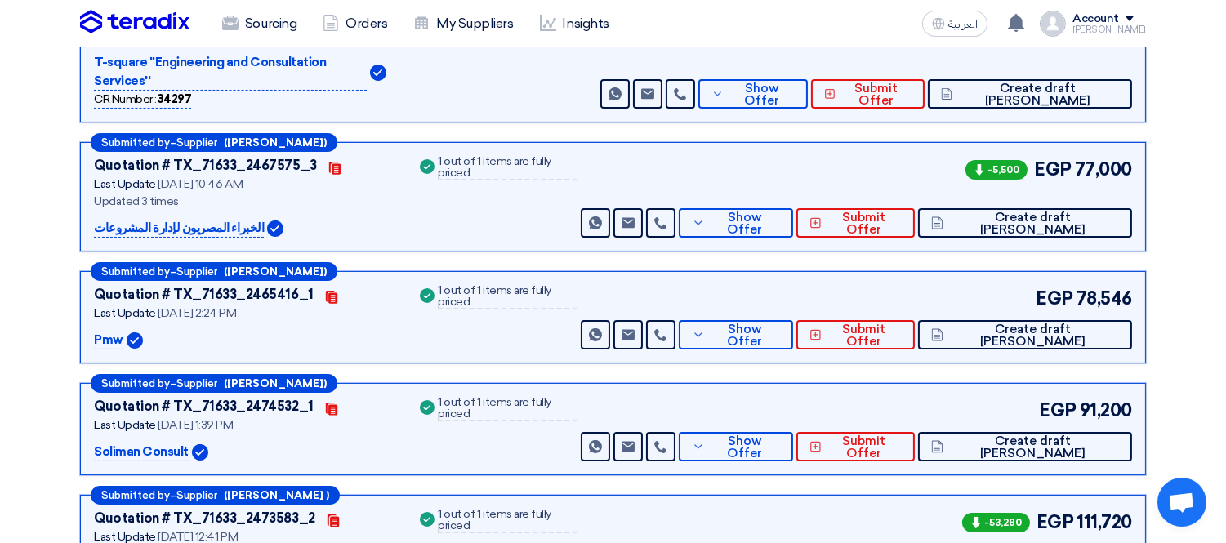
drag, startPoint x: 94, startPoint y: 429, endPoint x: 186, endPoint y: 429, distance: 92.3
click at [186, 443] on p "Soliman Consult" at bounding box center [141, 453] width 95 height 20
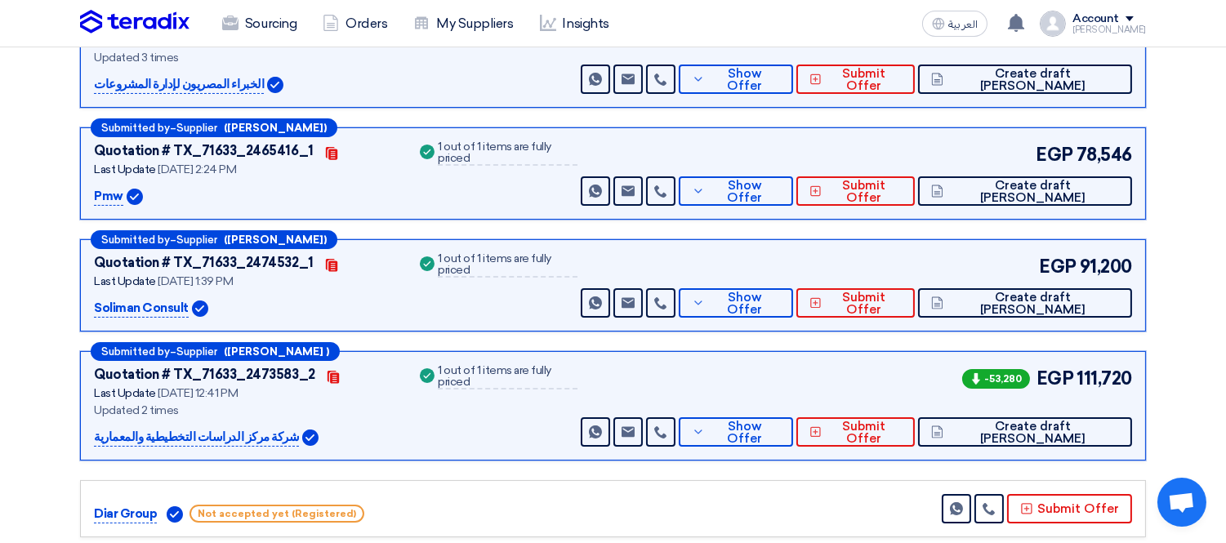
scroll to position [544, 0]
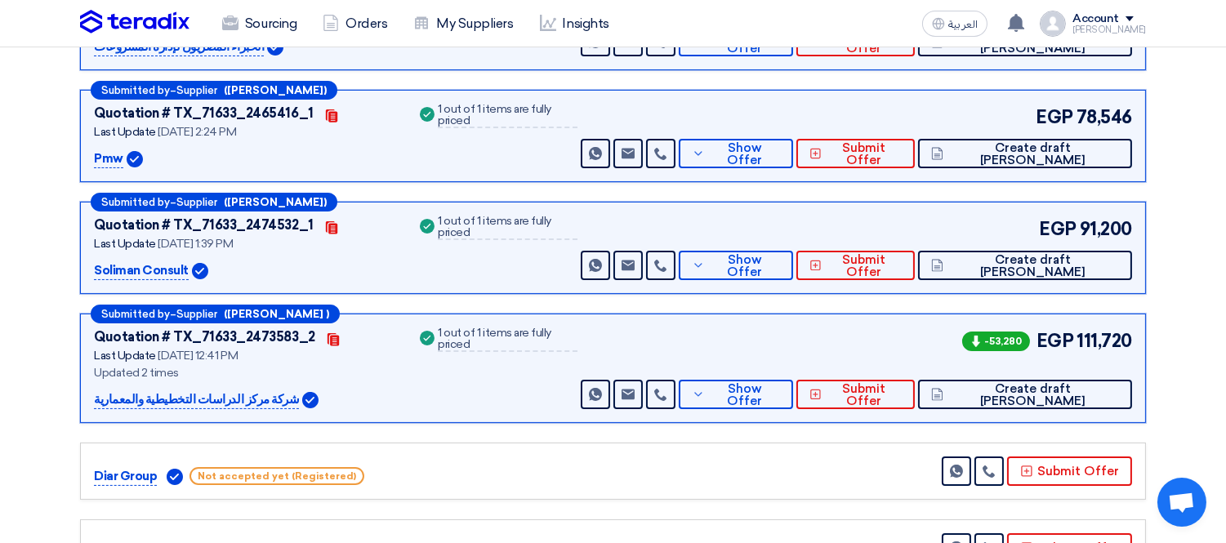
click at [193, 390] on p "شركة مركز الدراسات التخطيطية والمعمارية" at bounding box center [196, 400] width 205 height 20
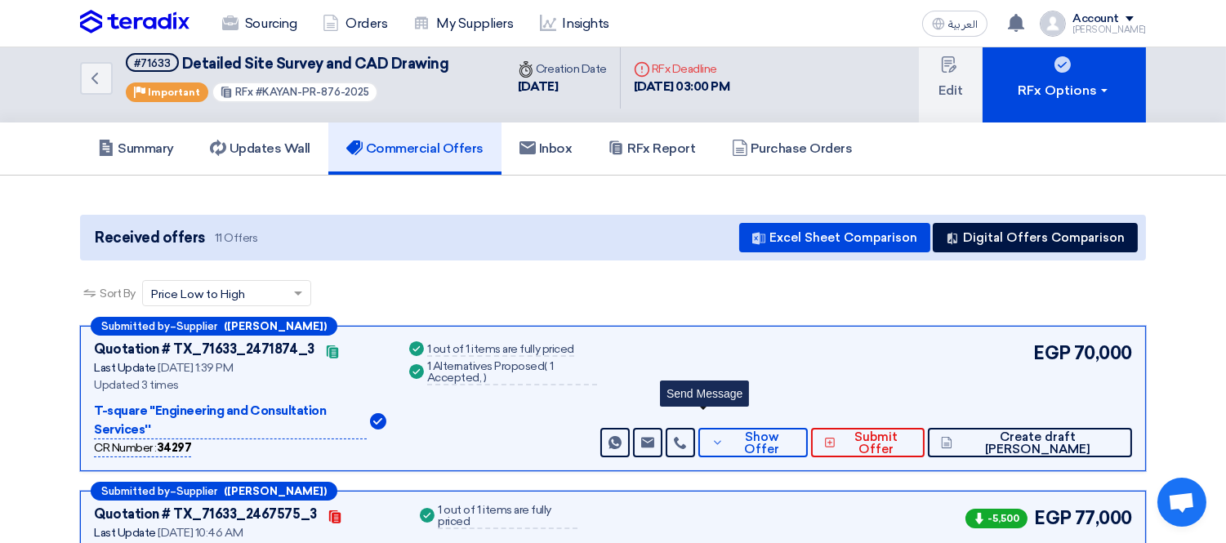
scroll to position [0, 0]
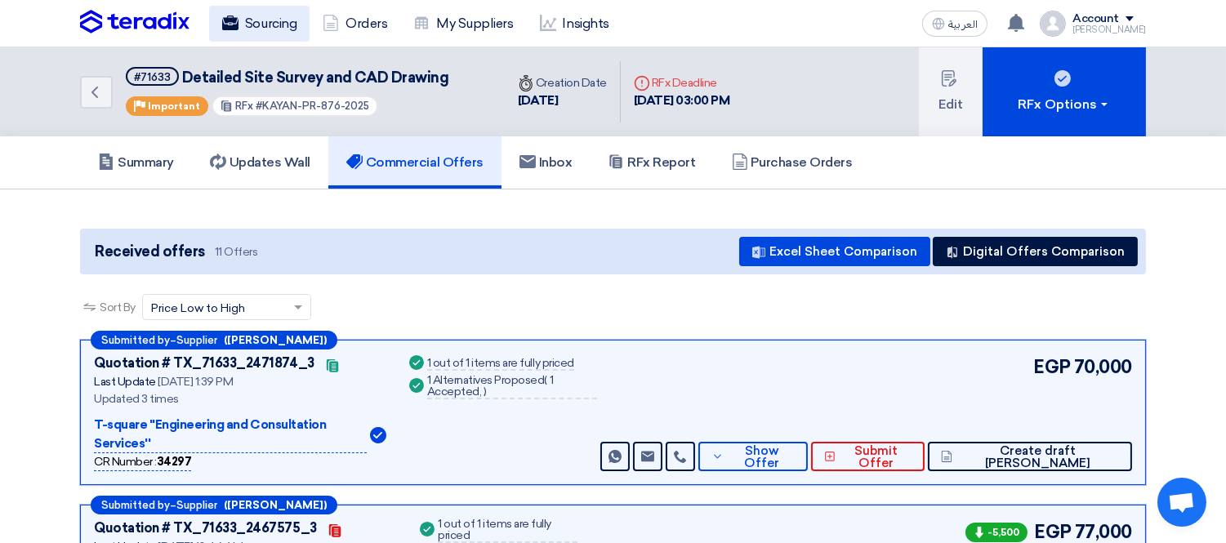
click at [266, 21] on link "Sourcing" at bounding box center [259, 24] width 100 height 36
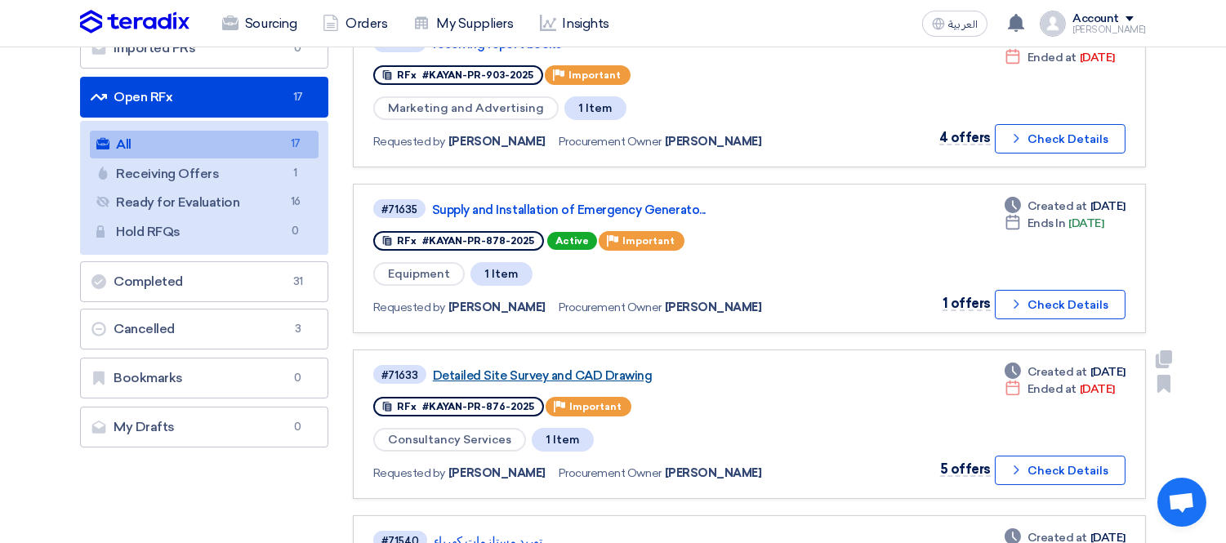
scroll to position [181, 0]
